Goal: Task Accomplishment & Management: Manage account settings

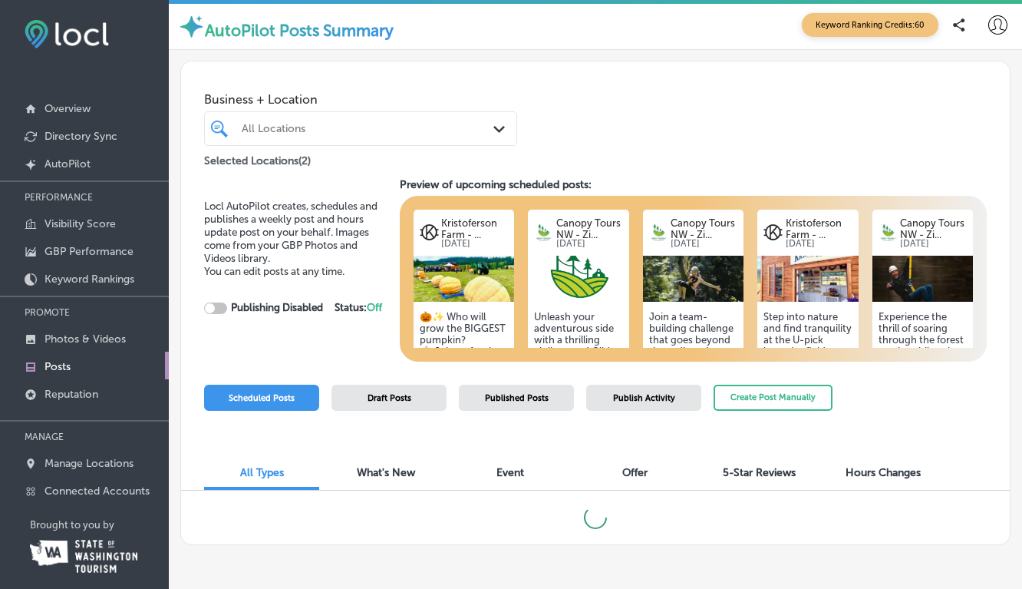
scroll to position [21, 0]
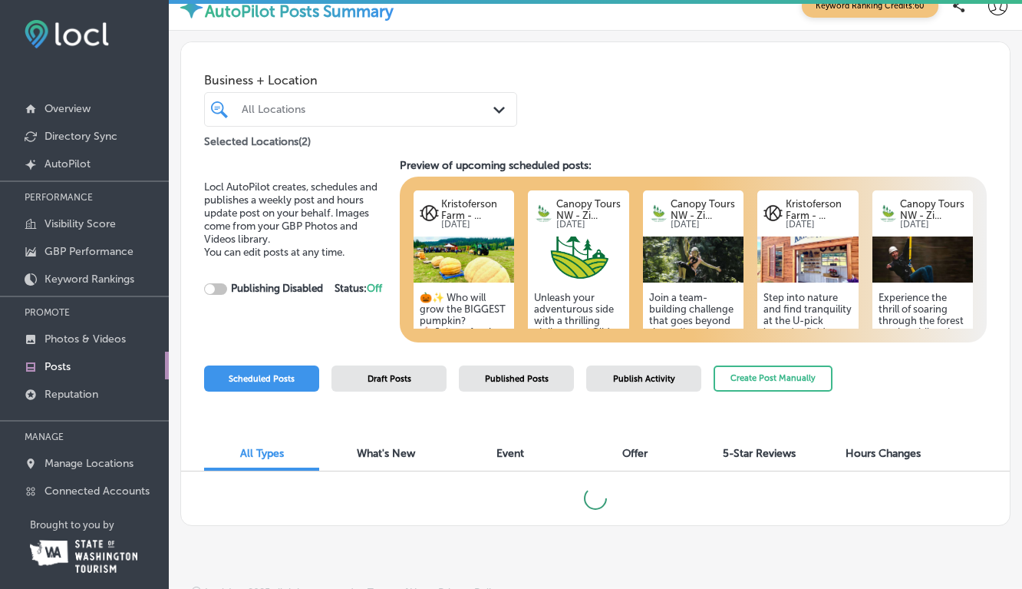
checkbox input "true"
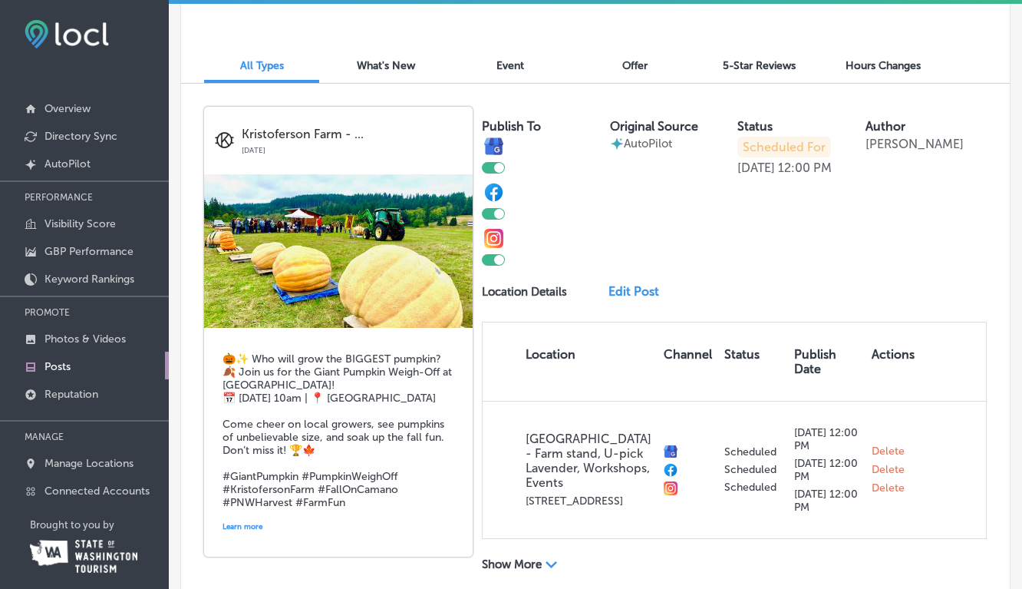
scroll to position [400, 0]
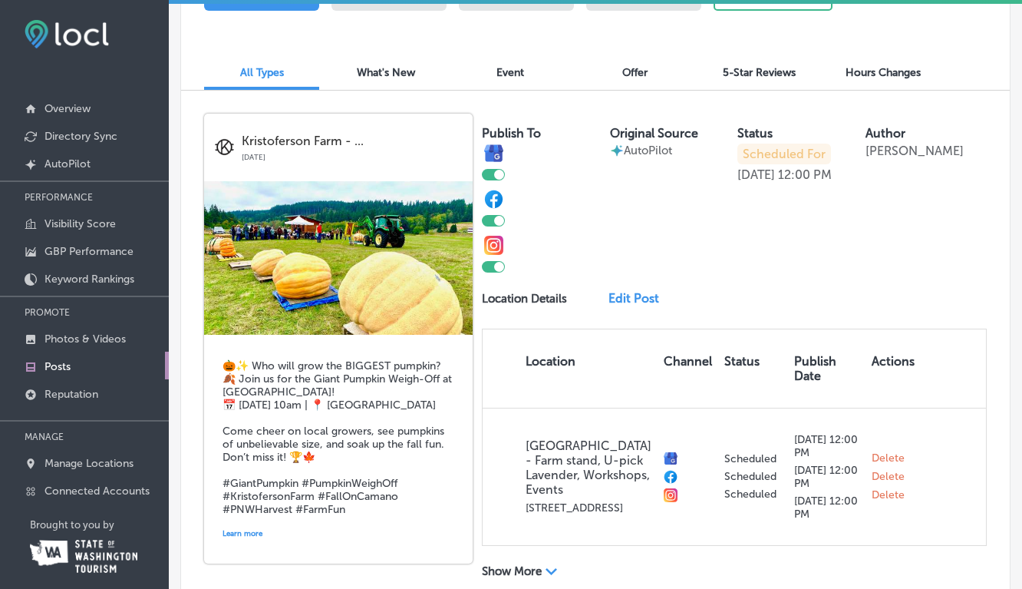
click at [632, 297] on link "Edit Post" at bounding box center [639, 298] width 60 height 15
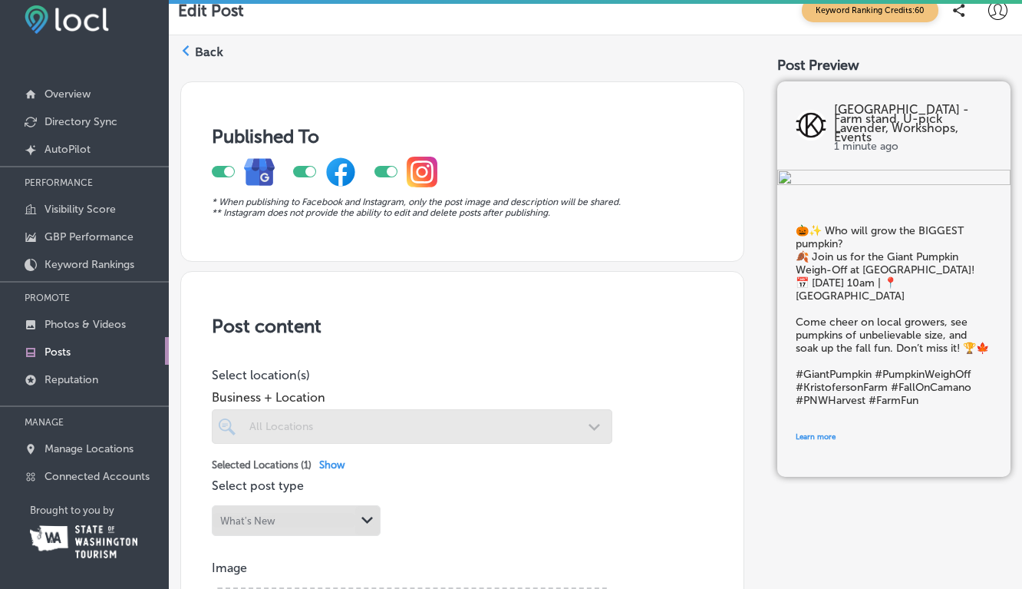
click at [203, 50] on label "Back" at bounding box center [209, 52] width 28 height 17
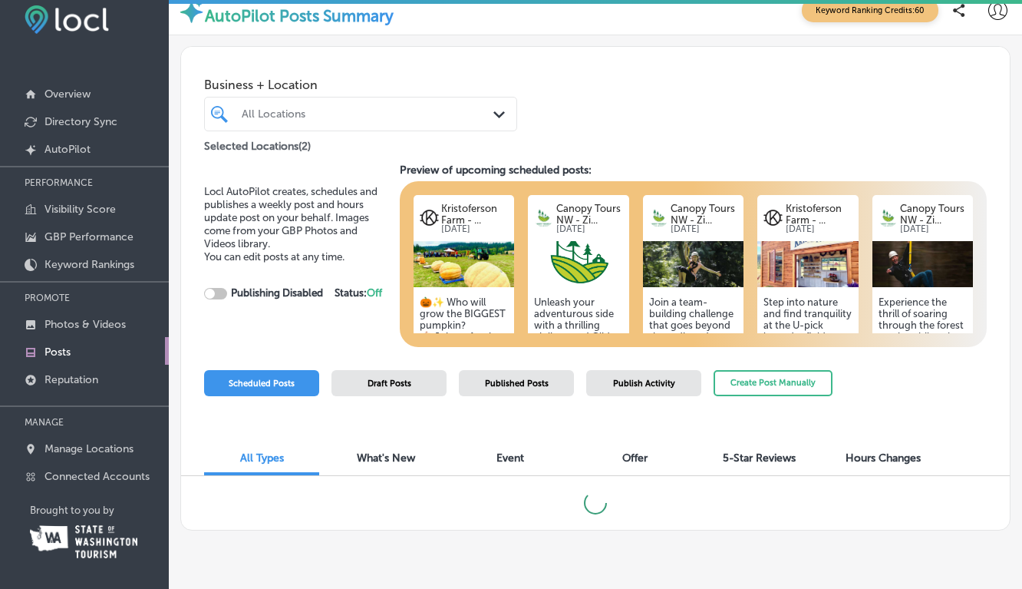
scroll to position [21, 0]
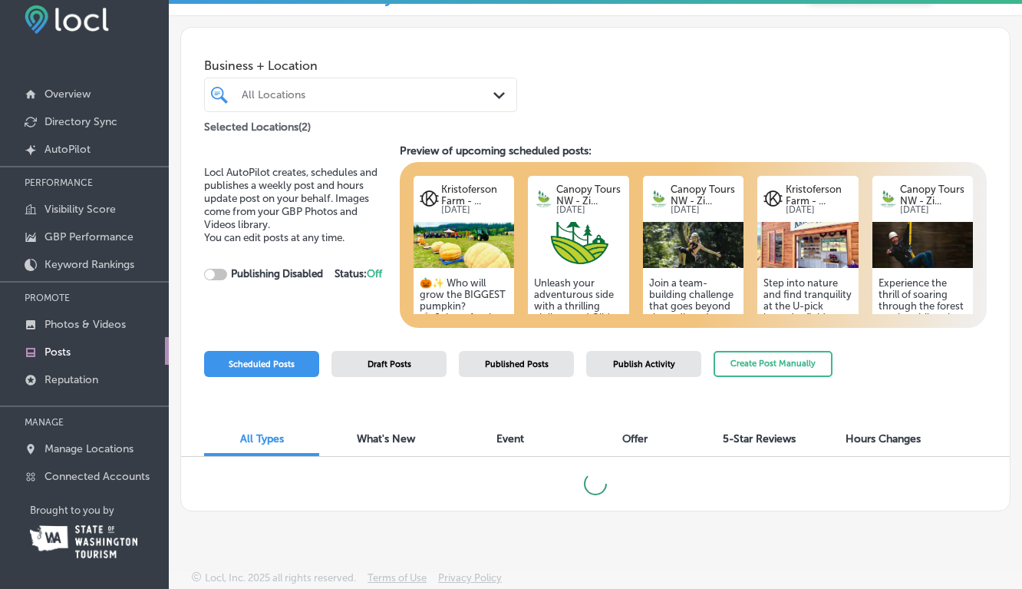
checkbox input "true"
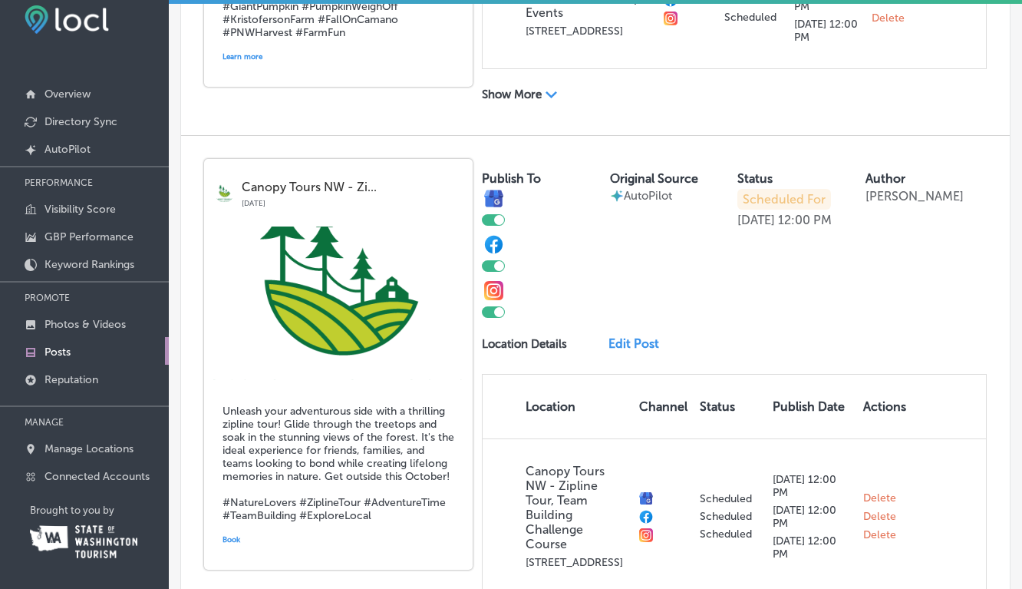
scroll to position [696, 0]
